Goal: Find specific page/section: Find specific page/section

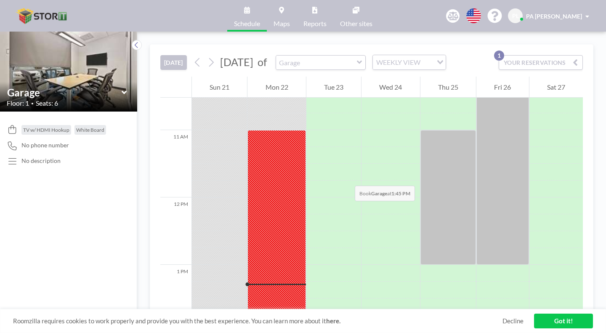
scroll to position [711, 0]
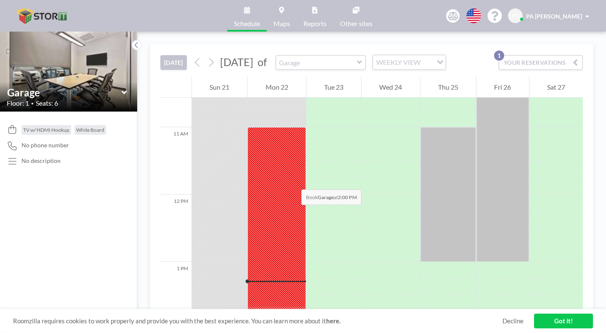
drag, startPoint x: 230, startPoint y: 98, endPoint x: 236, endPoint y: 150, distance: 52.5
click at [247, 150] on div at bounding box center [276, 194] width 58 height 1615
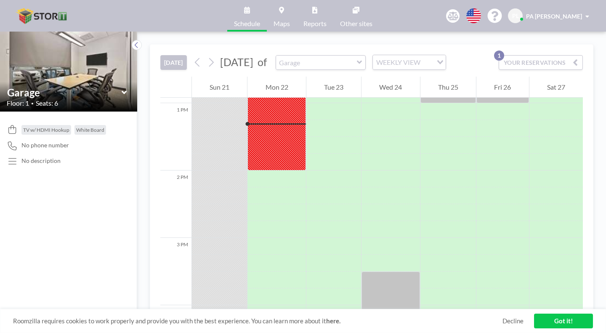
scroll to position [879, 0]
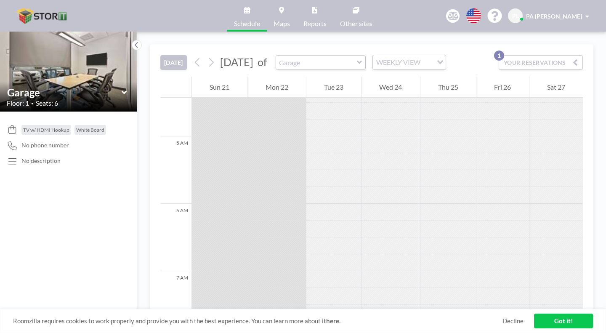
scroll to position [248, 0]
click at [325, 55] on div "Garage" at bounding box center [320, 62] width 90 height 15
drag, startPoint x: 328, startPoint y: 61, endPoint x: 109, endPoint y: 37, distance: 220.4
click at [134, 41] on icon at bounding box center [136, 45] width 5 height 8
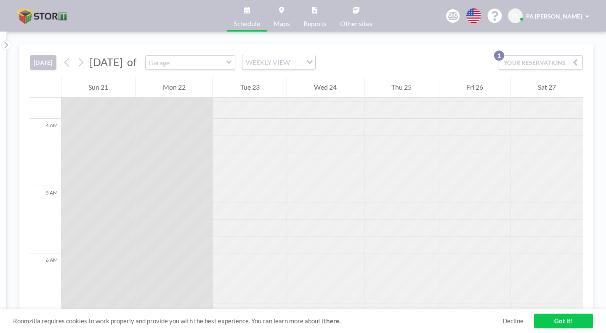
click at [257, 14] on link "Schedule" at bounding box center [247, 16] width 40 height 32
click at [264, 169] on div at bounding box center [250, 177] width 74 height 17
click at [79, 58] on icon at bounding box center [81, 62] width 5 height 9
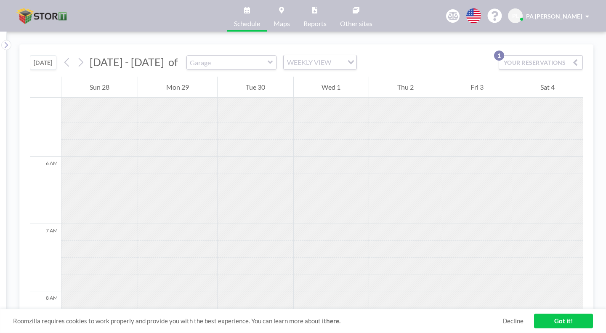
scroll to position [420, 0]
click at [63, 56] on icon at bounding box center [67, 62] width 8 height 13
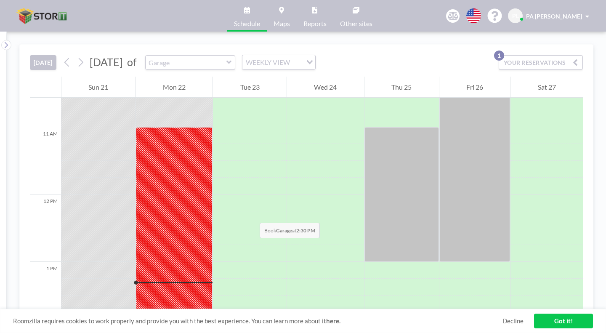
scroll to position [795, 0]
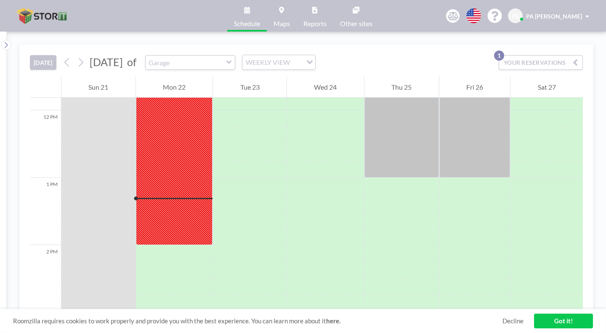
click at [226, 58] on icon at bounding box center [228, 62] width 5 height 8
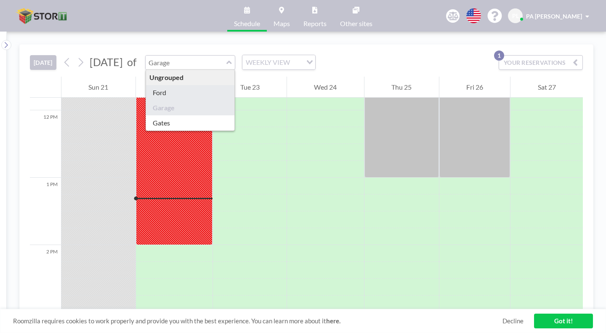
type input "Ford"
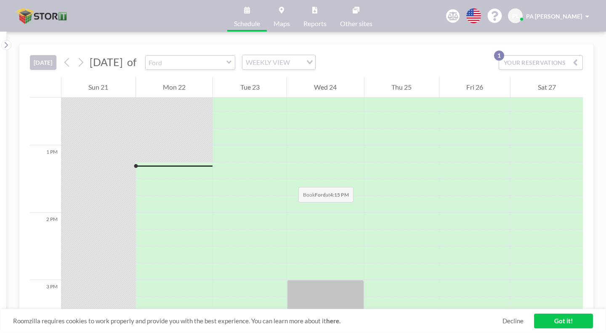
scroll to position [837, 0]
